Goal: Transaction & Acquisition: Purchase product/service

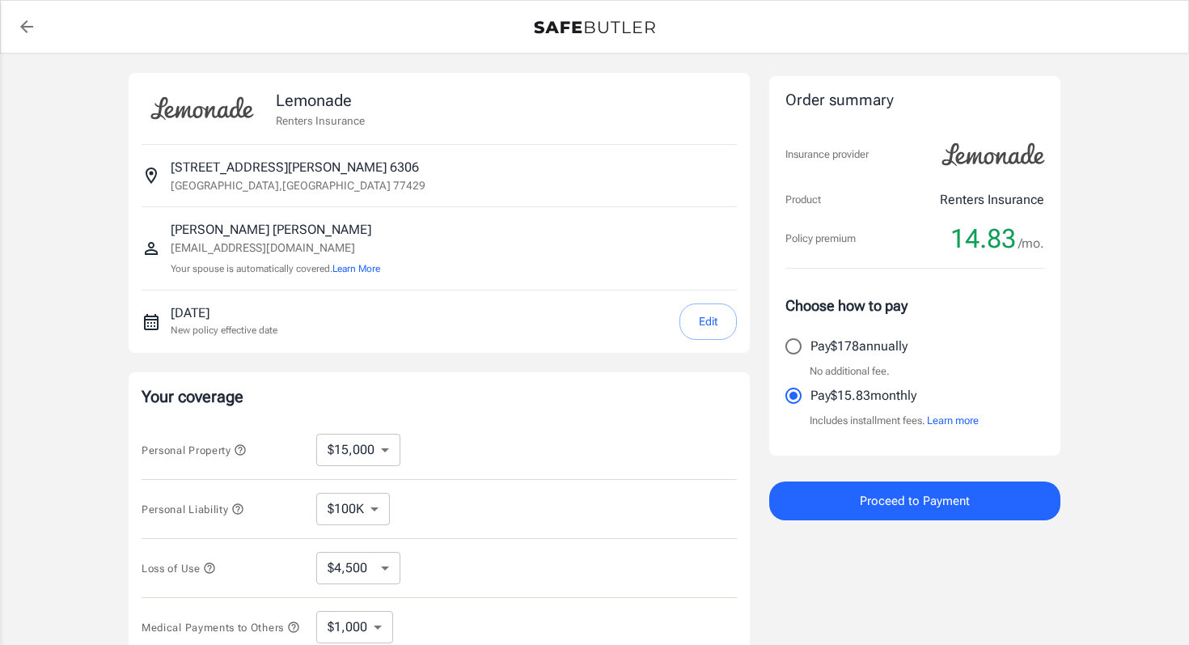
select select "15000"
select select "500"
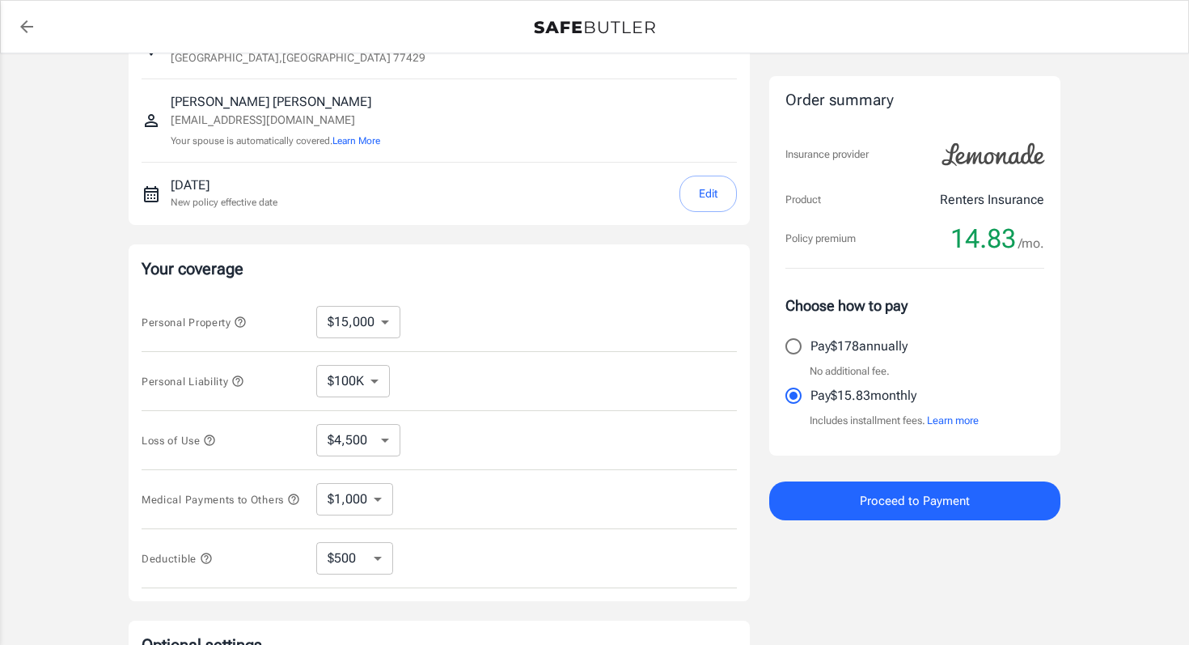
scroll to position [129, 0]
click at [700, 169] on div "[DATE] New policy effective date Edit" at bounding box center [439, 193] width 595 height 62
click at [700, 192] on button "Edit" at bounding box center [708, 193] width 57 height 36
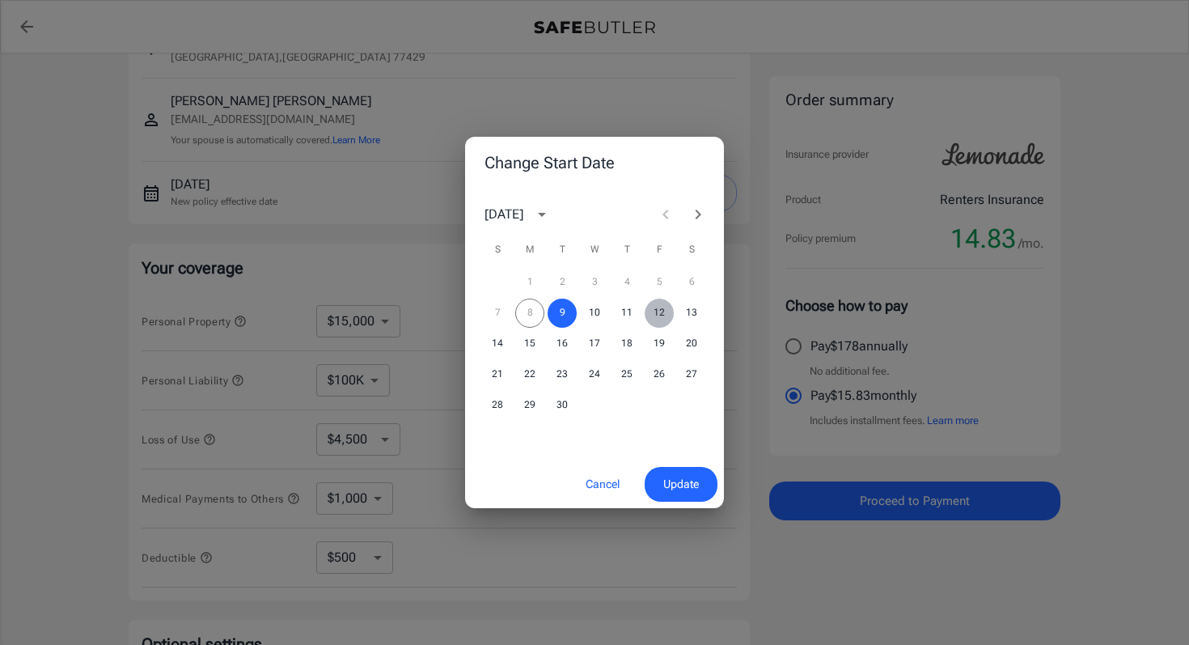
click at [655, 313] on button "12" at bounding box center [659, 313] width 29 height 29
click at [689, 481] on span "Update" at bounding box center [681, 484] width 36 height 20
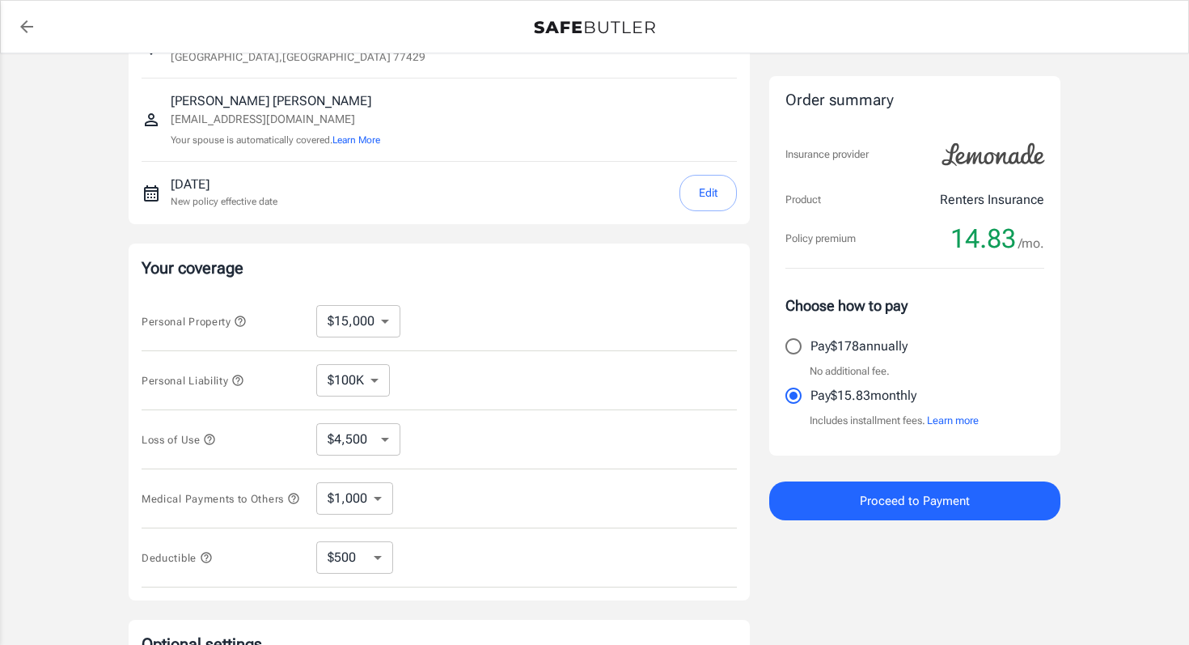
scroll to position [252, 0]
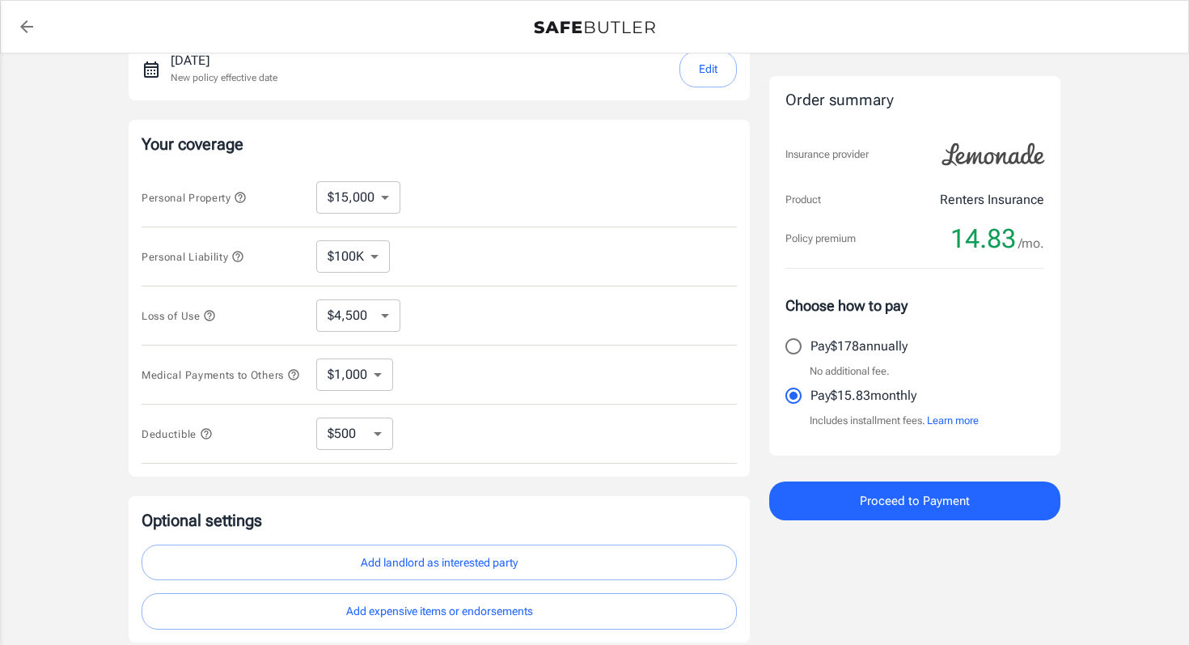
click at [370, 194] on select "$10,000 $15,000 $20,000 $25,000 $30,000 $40,000 $50,000 $100K $150K $200K $250K" at bounding box center [358, 197] width 84 height 32
select select "10000"
select select "3000"
click at [383, 314] on select "$3,000 $6,000 $12,000 $21,000 $36,000 $60,000 $96,000 $153K $198K" at bounding box center [358, 315] width 84 height 32
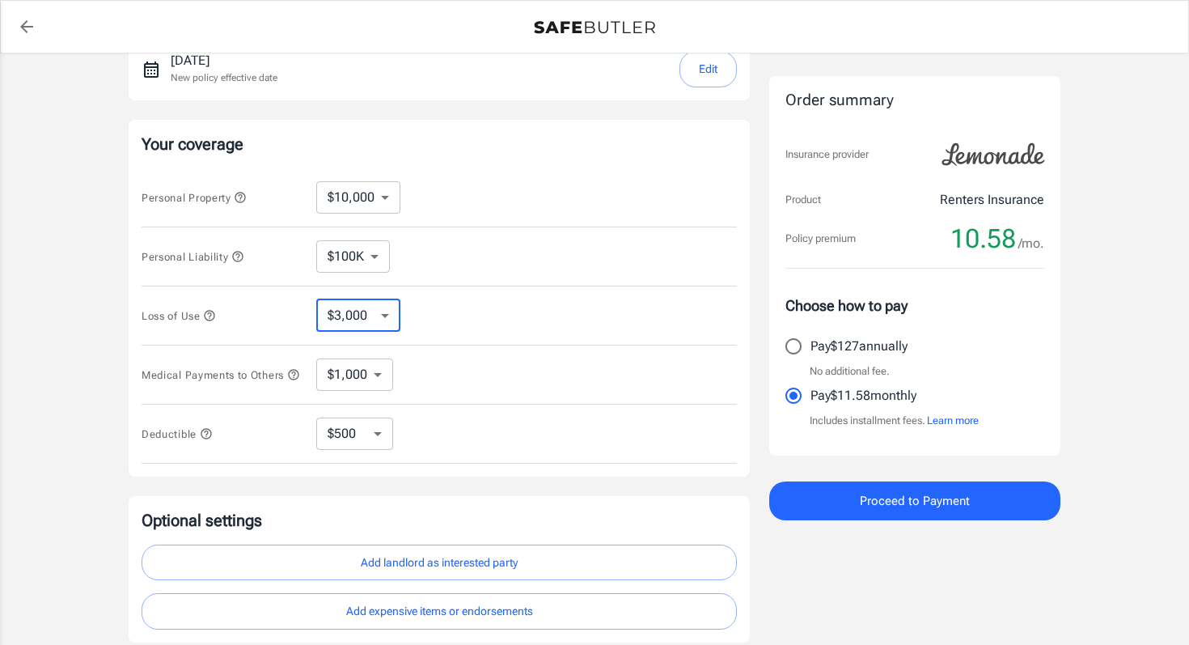
click at [348, 250] on select "$100K $200K $300K $400K $500K" at bounding box center [353, 256] width 74 height 32
click at [369, 381] on select "$1,000 $2,000 $3,000 $4,000 $5,000" at bounding box center [354, 374] width 77 height 32
click at [316, 361] on select "$1,000 $2,000 $3,000 $4,000 $5,000" at bounding box center [354, 374] width 77 height 32
click at [367, 425] on select "$250 $500 $1,000 $2,500" at bounding box center [354, 433] width 77 height 32
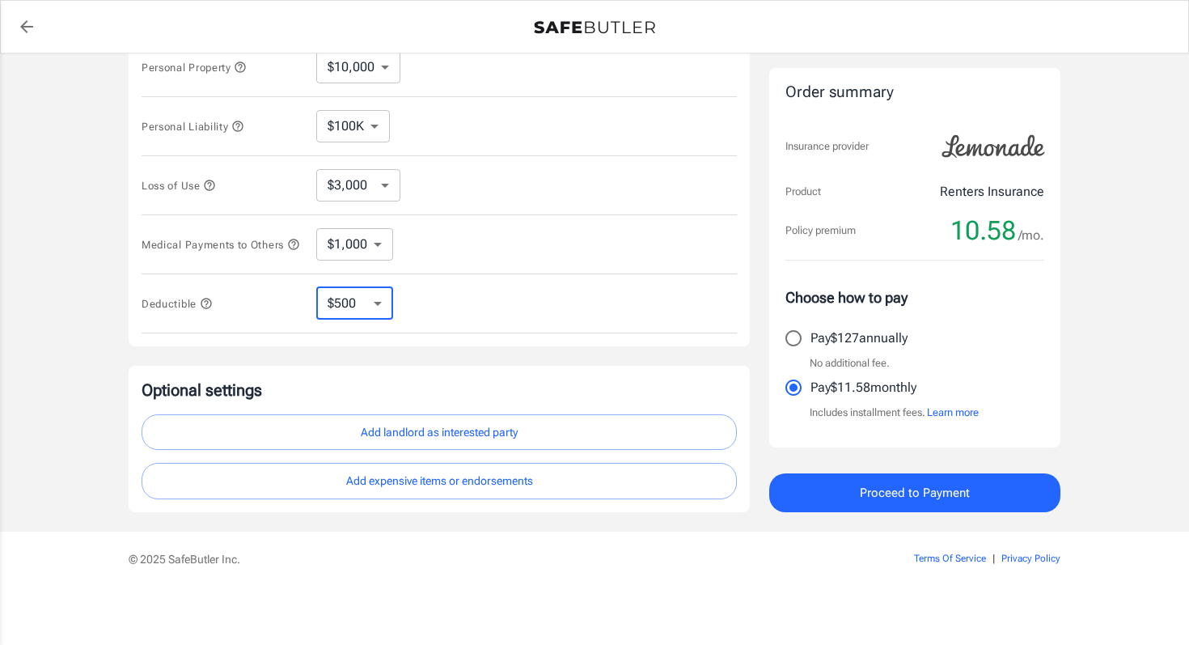
scroll to position [388, 0]
click at [355, 311] on select "$250 $500 $1,000 $2,500" at bounding box center [354, 303] width 77 height 32
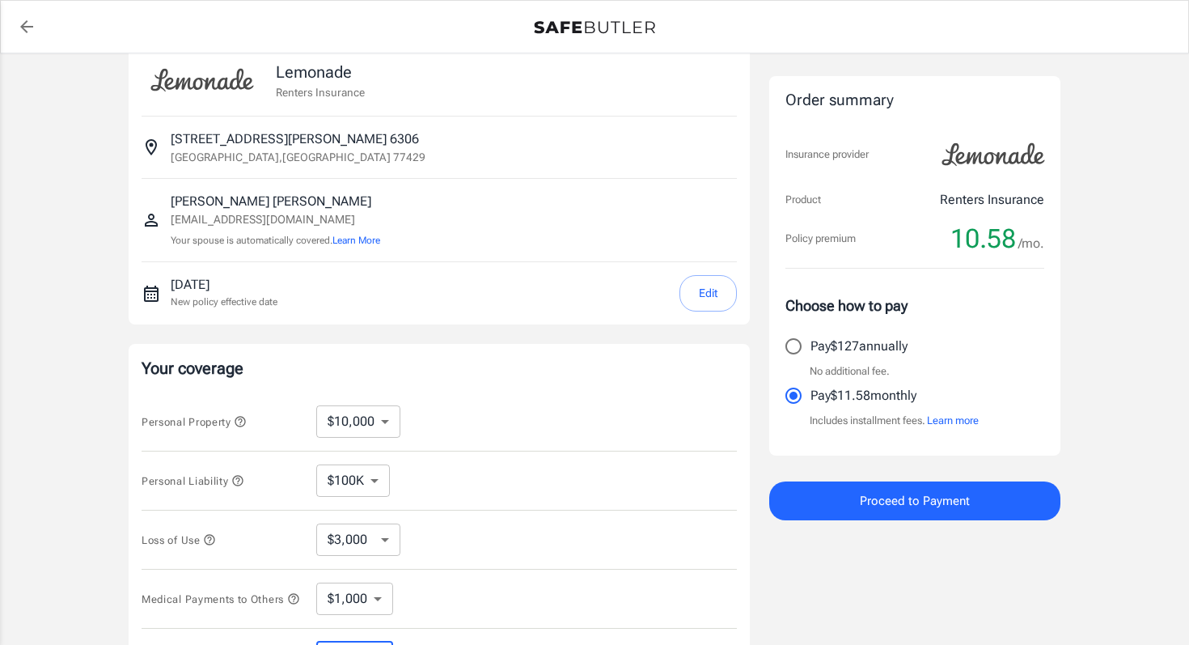
scroll to position [0, 0]
